Goal: Information Seeking & Learning: Learn about a topic

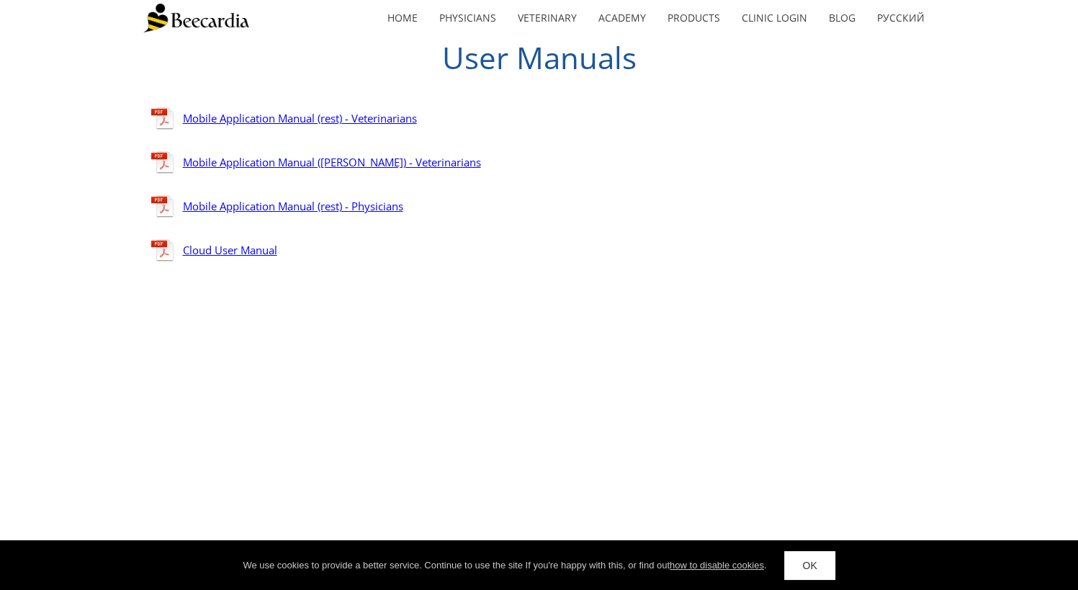
click at [309, 120] on link "Mobile Application Manual (rest) - Veterinarians" at bounding box center [300, 118] width 234 height 14
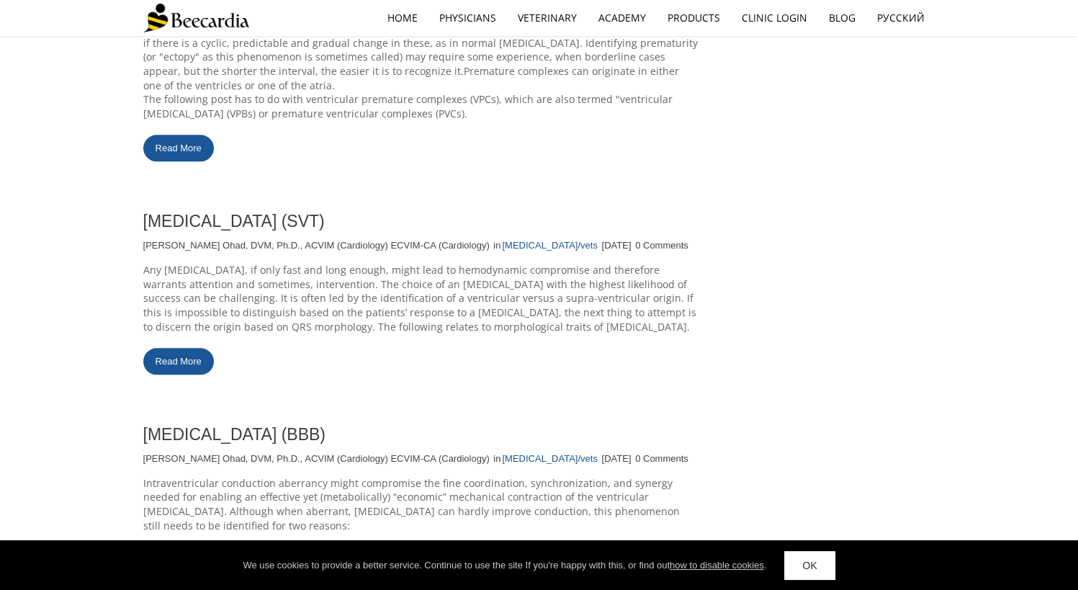
scroll to position [1440, 0]
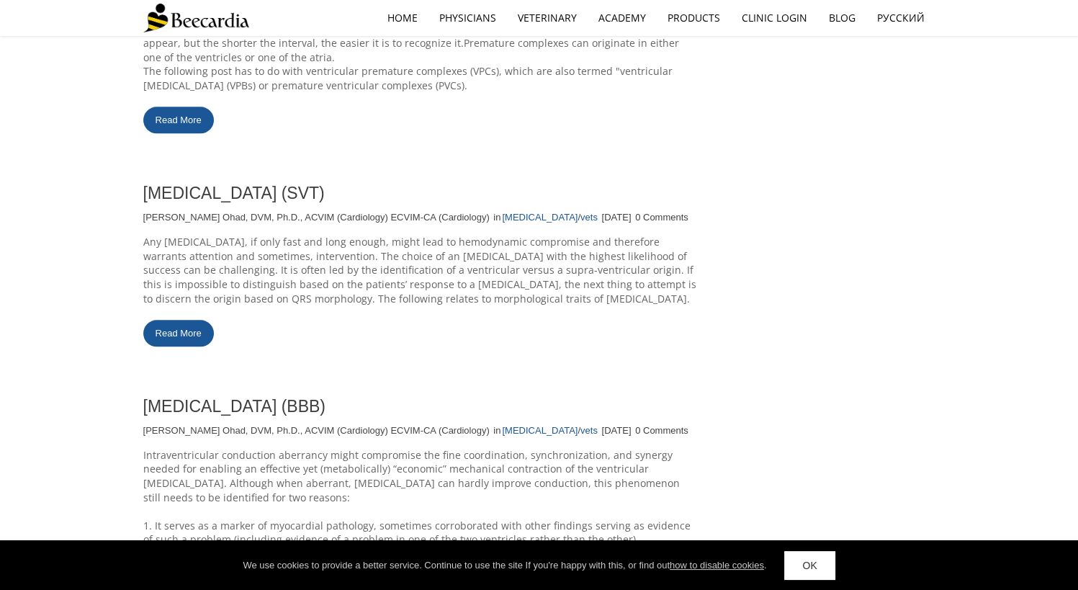
click at [193, 336] on link "Read More" at bounding box center [178, 333] width 71 height 27
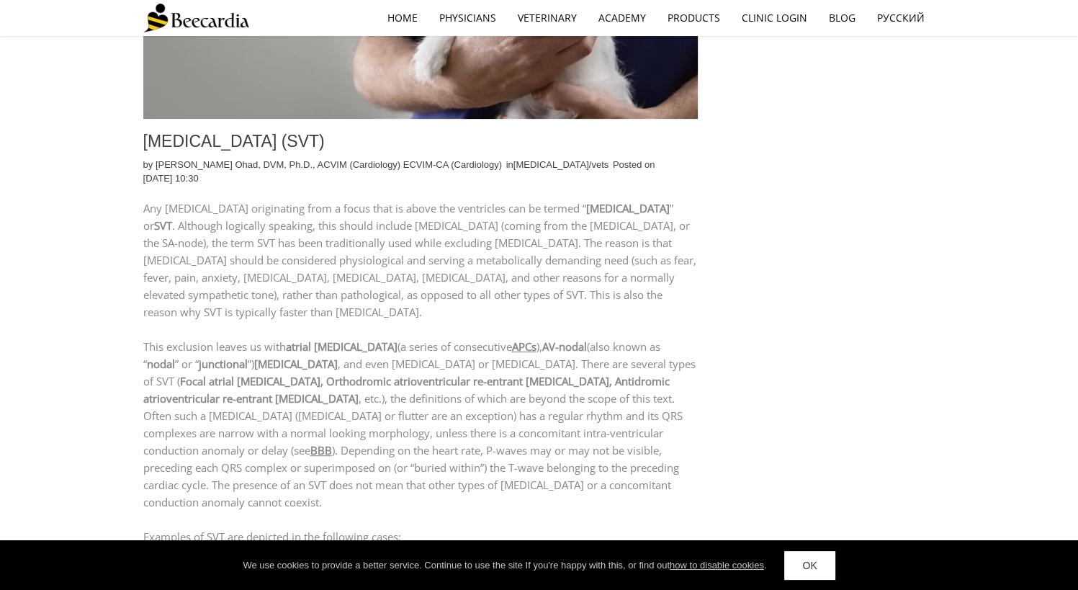
scroll to position [479, 0]
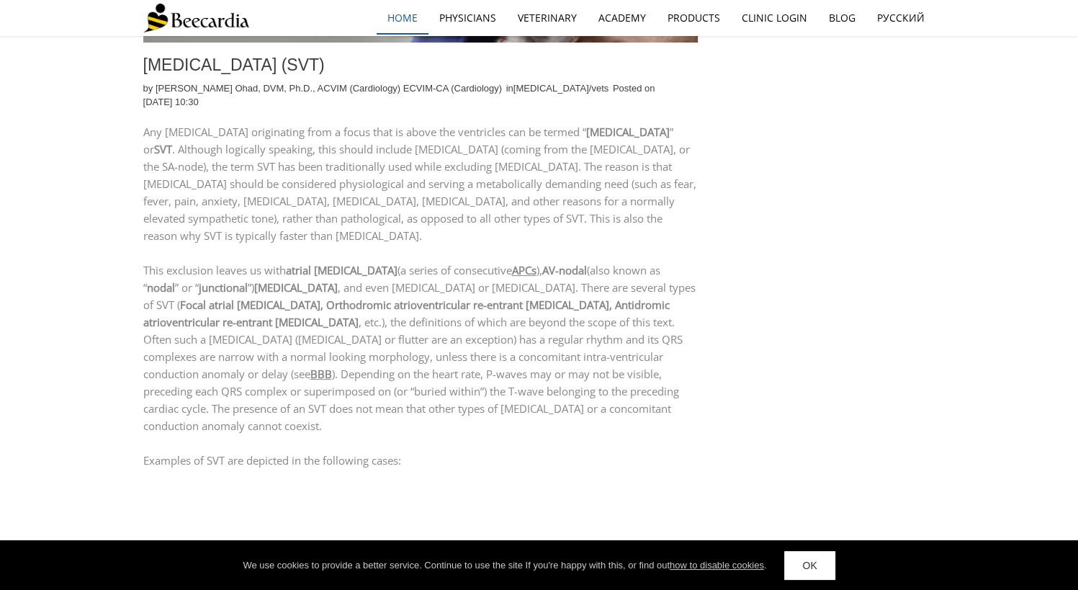
click at [405, 20] on link "home" at bounding box center [402, 17] width 52 height 33
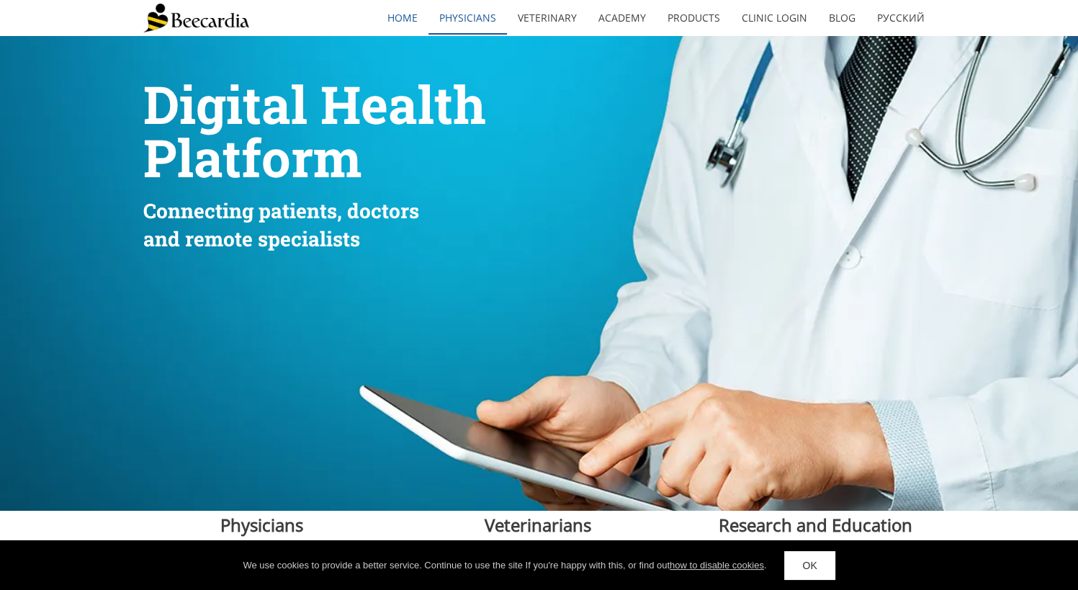
click at [486, 22] on link "Physicians" at bounding box center [467, 17] width 78 height 33
